Goal: Contribute content: Contribute content

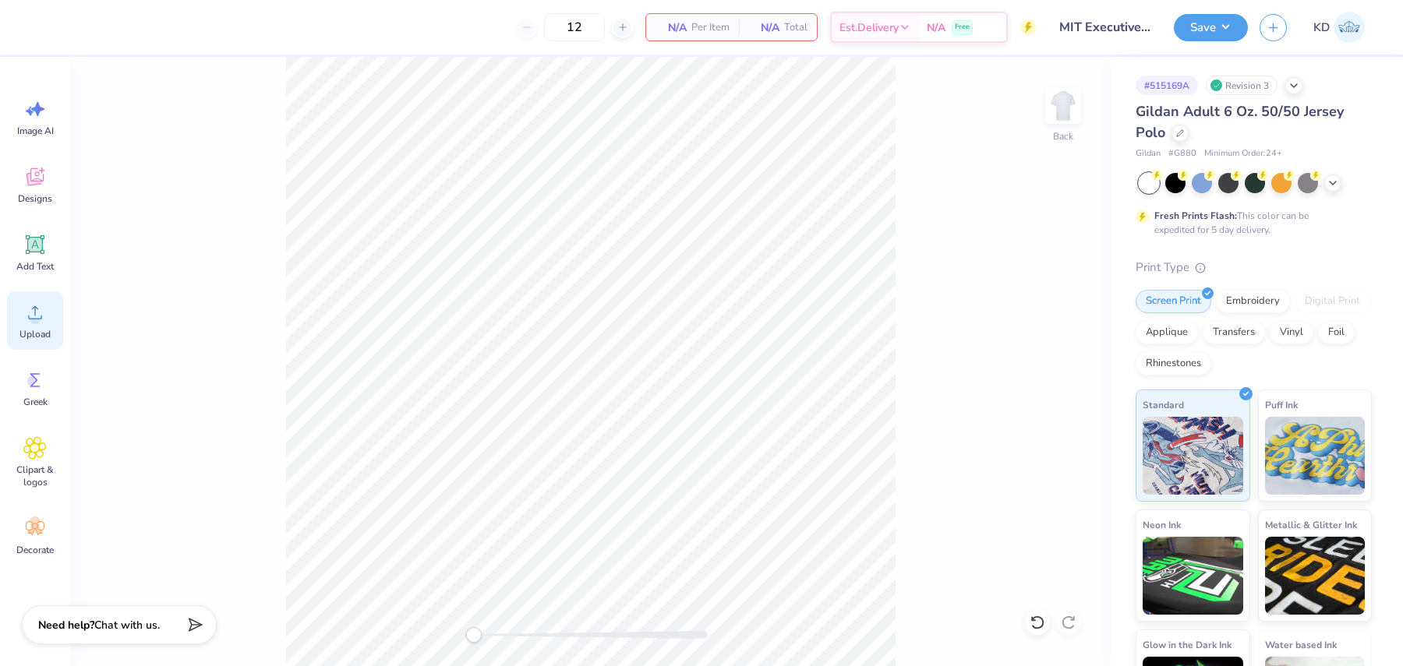
click at [44, 325] on div "Upload" at bounding box center [35, 321] width 56 height 58
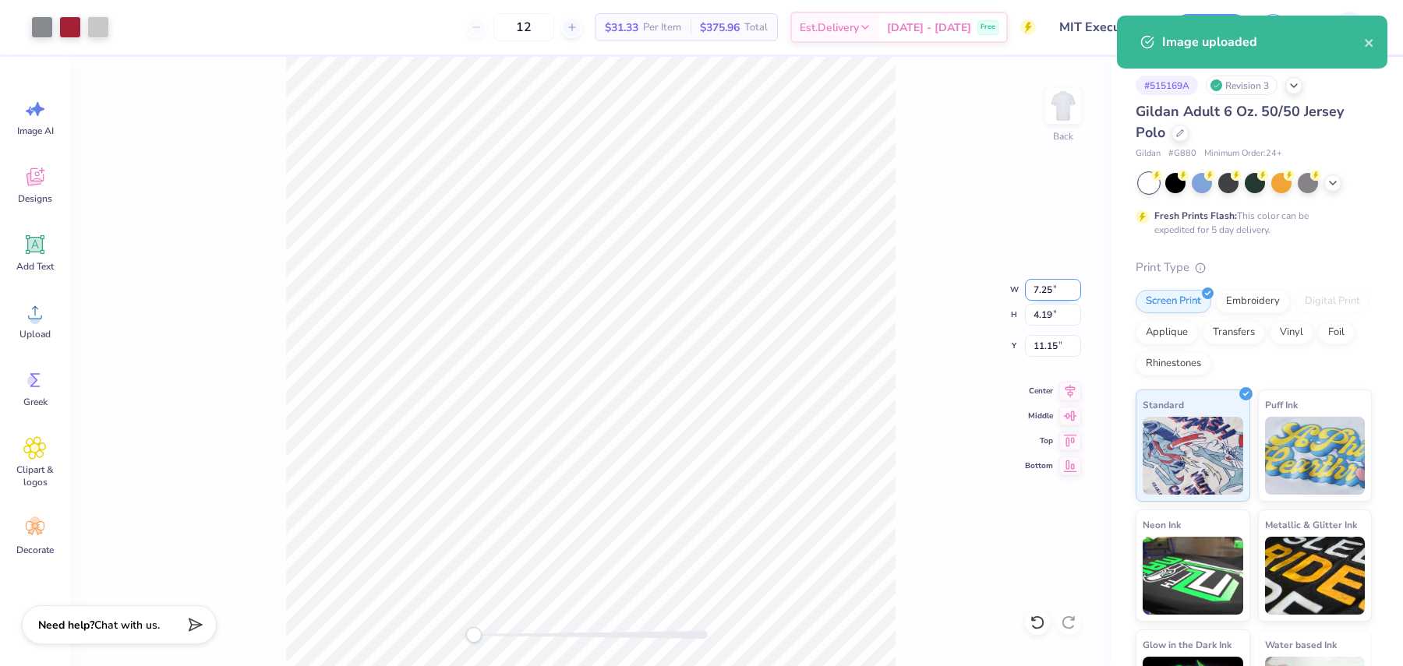
click at [1035, 287] on input "7.25" at bounding box center [1053, 290] width 56 height 22
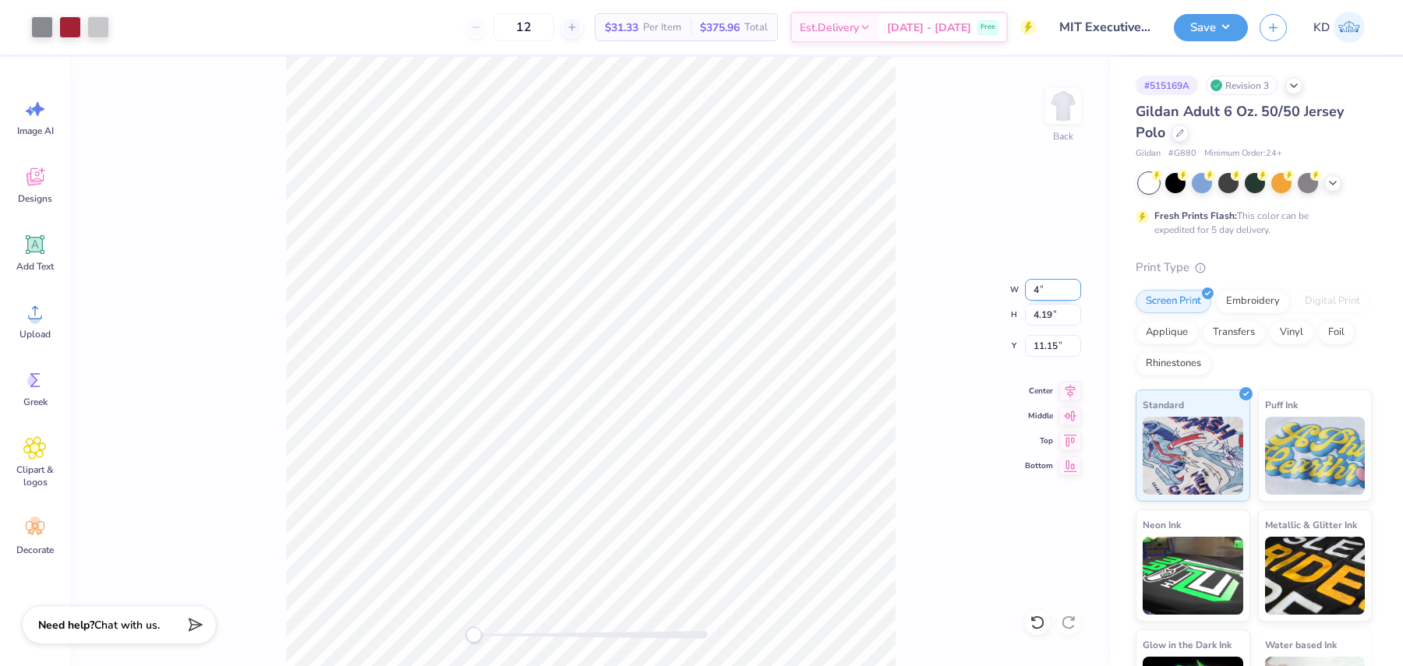
type input "4"
click at [1045, 287] on input "2.21" at bounding box center [1053, 290] width 56 height 22
click at [1044, 287] on input "2.21" at bounding box center [1053, 290] width 56 height 22
type input "4"
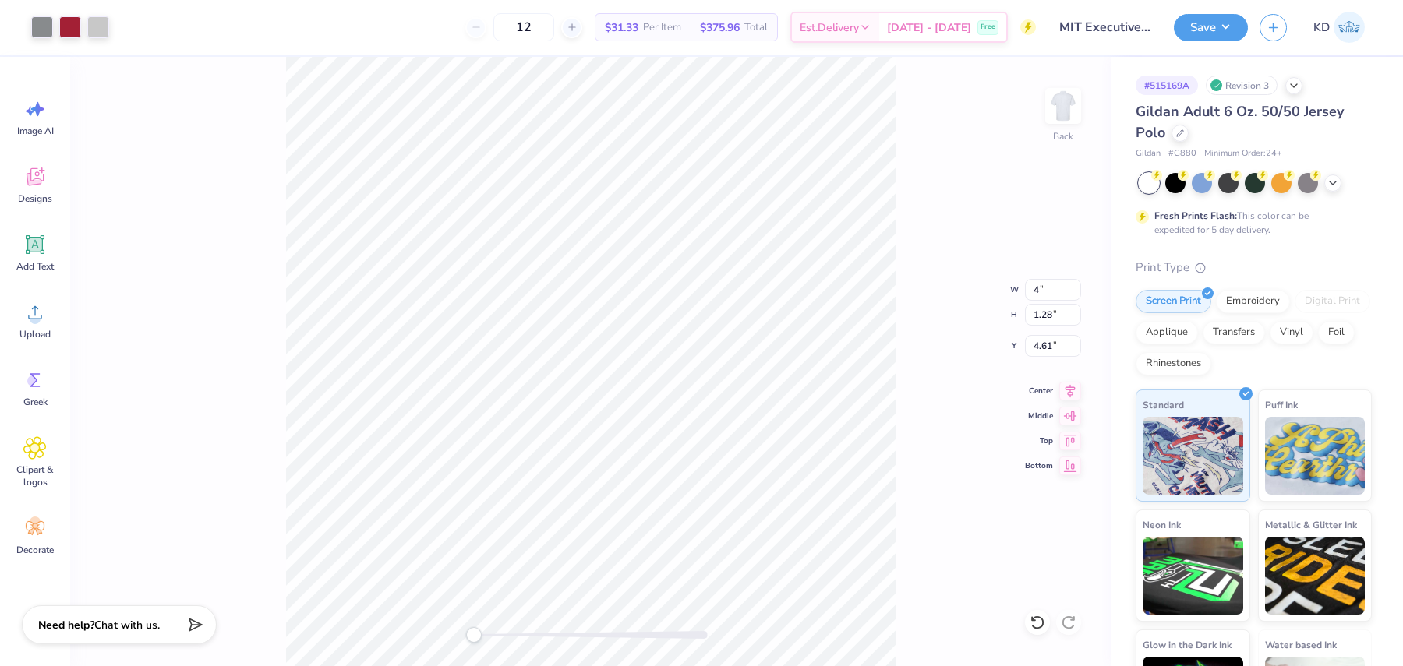
click at [1052, 326] on div "Back W 4 4 " H 1.28 1.28 " Y 4.61 4.61 " Center Middle Top Bottom" at bounding box center [590, 362] width 1041 height 610
click at [90, 25] on div at bounding box center [98, 26] width 22 height 22
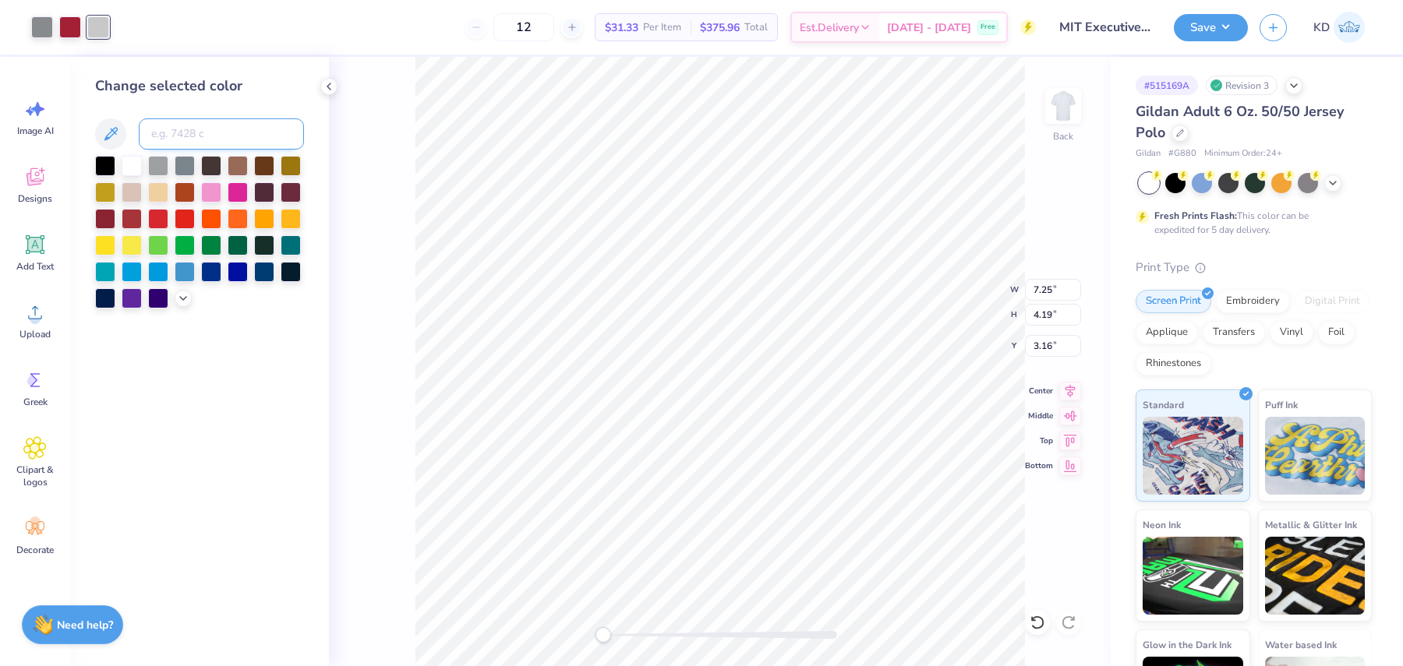
click at [172, 133] on input at bounding box center [221, 133] width 165 height 31
type input "420"
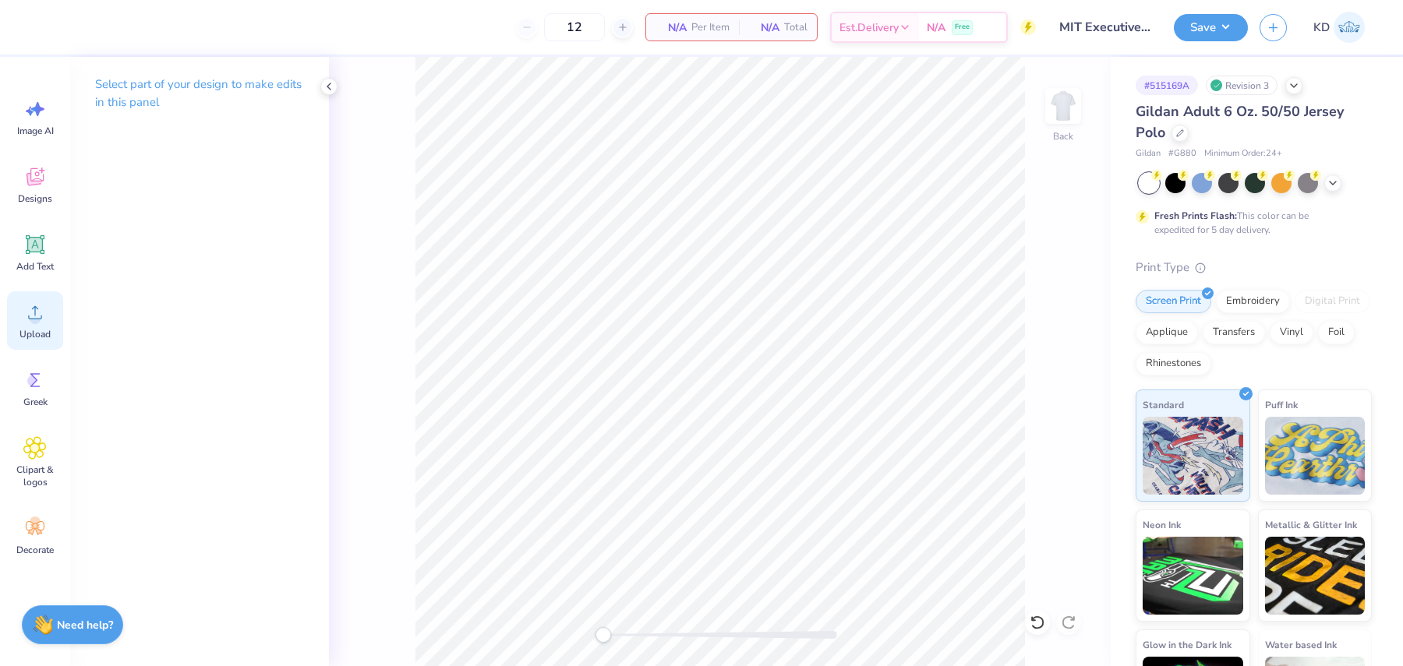
click at [40, 316] on icon at bounding box center [34, 312] width 23 height 23
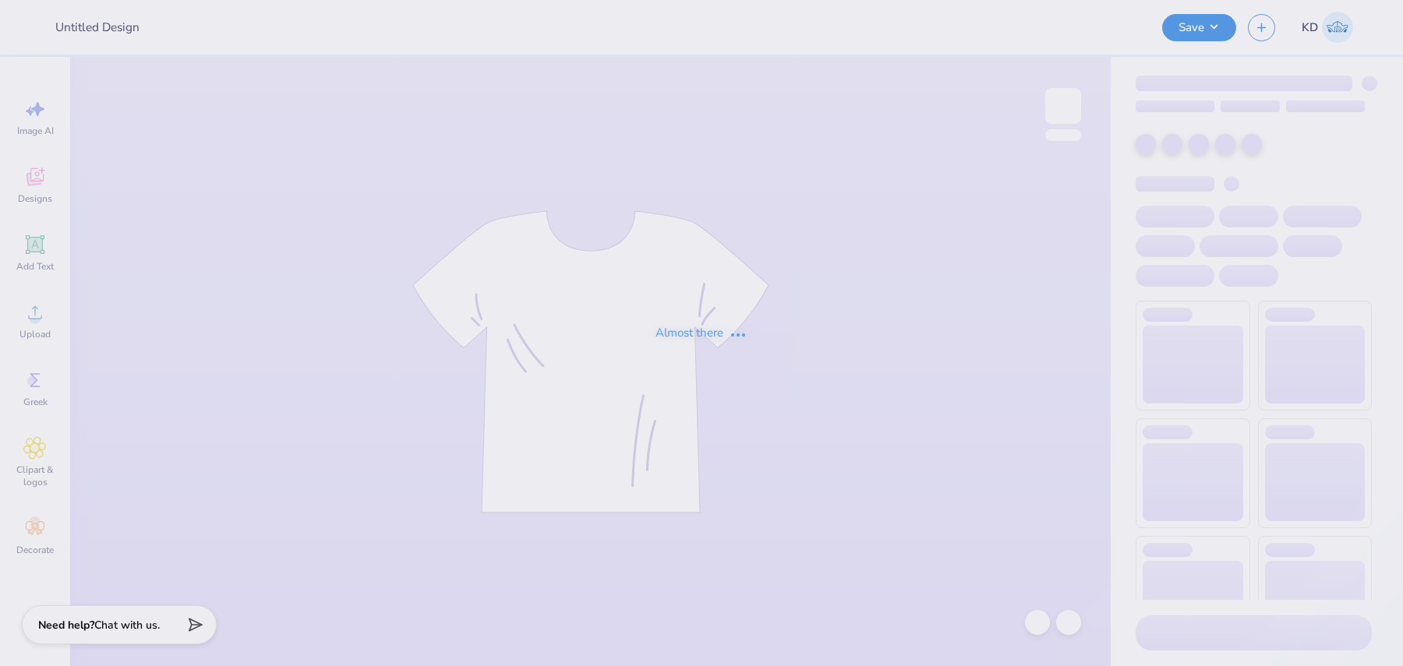
type input "Tank Mockup"
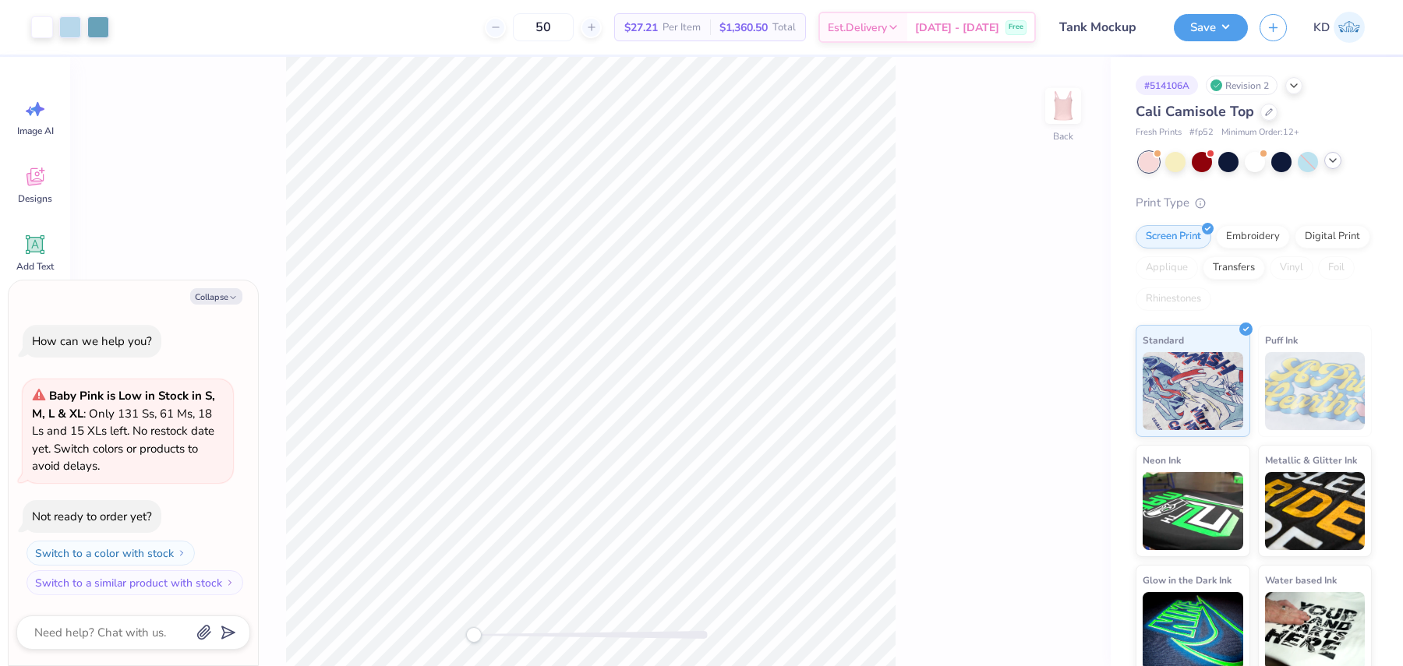
click at [1336, 164] on icon at bounding box center [1333, 160] width 12 height 12
type textarea "x"
